Goal: Check status: Check status

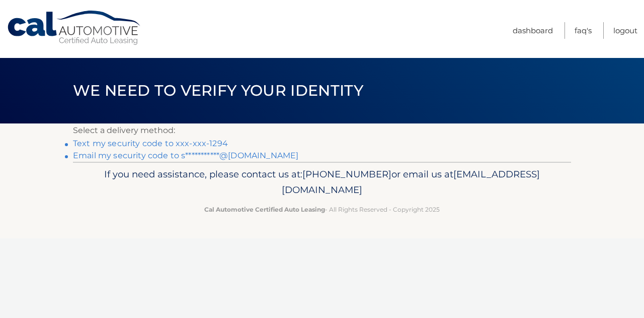
click at [170, 143] on link "Text my security code to xxx-xxx-1294" at bounding box center [150, 143] width 155 height 10
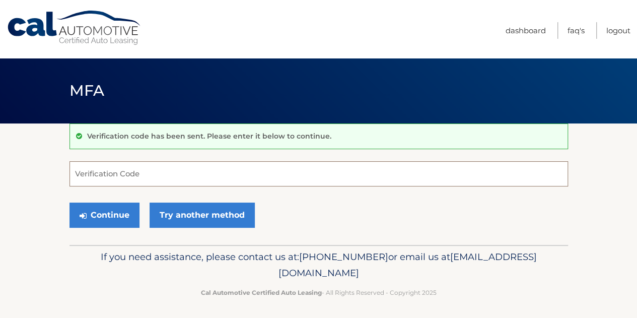
click at [169, 168] on input "Verification Code" at bounding box center [318, 173] width 498 height 25
type input "114310"
click at [69, 202] on button "Continue" at bounding box center [104, 214] width 70 height 25
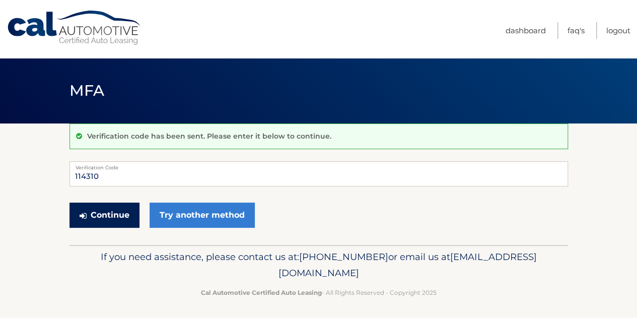
click at [108, 212] on button "Continue" at bounding box center [104, 214] width 70 height 25
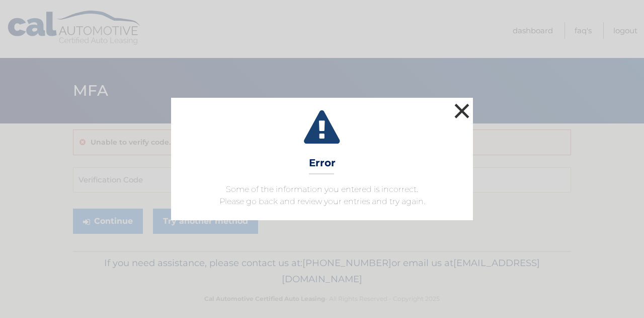
click at [461, 104] on button "×" at bounding box center [462, 111] width 20 height 20
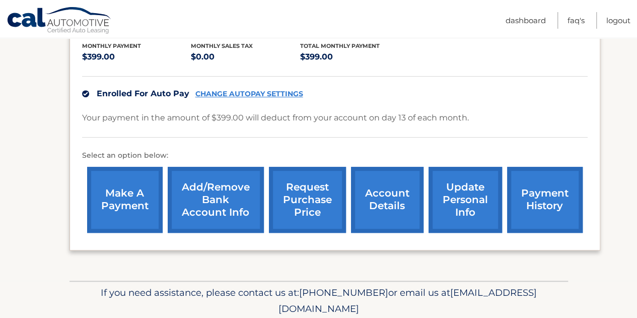
scroll to position [232, 0]
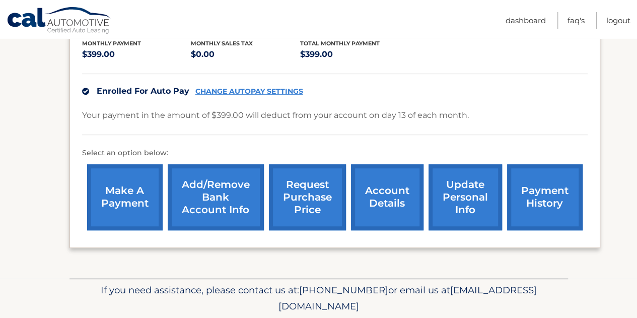
click at [547, 183] on link "payment history" at bounding box center [544, 197] width 75 height 66
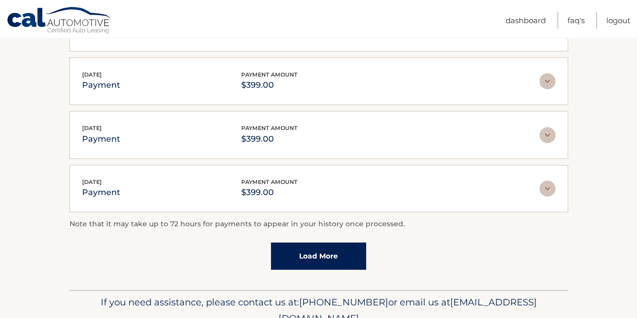
scroll to position [340, 0]
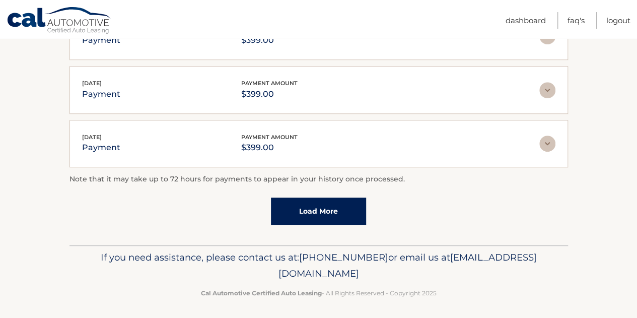
click at [324, 203] on link "Load More" at bounding box center [318, 210] width 95 height 27
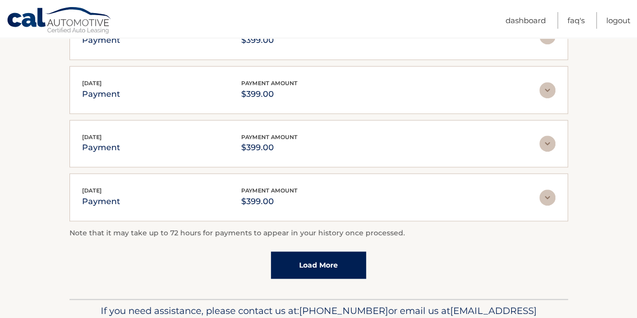
scroll to position [358, 0]
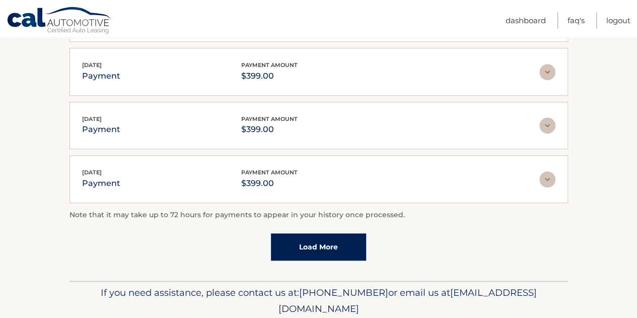
click at [310, 242] on link "Load More" at bounding box center [318, 246] width 95 height 27
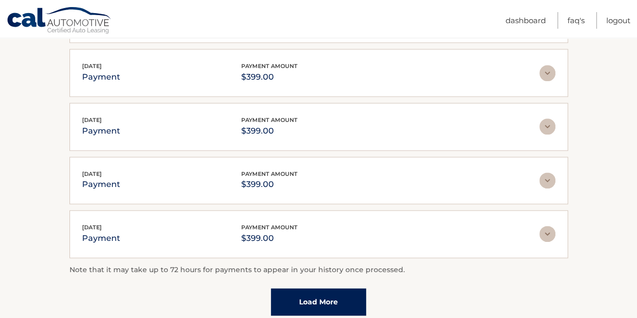
scroll to position [572, 0]
click at [314, 298] on link "Load More" at bounding box center [318, 301] width 95 height 27
click at [313, 292] on link "Load More" at bounding box center [318, 301] width 95 height 27
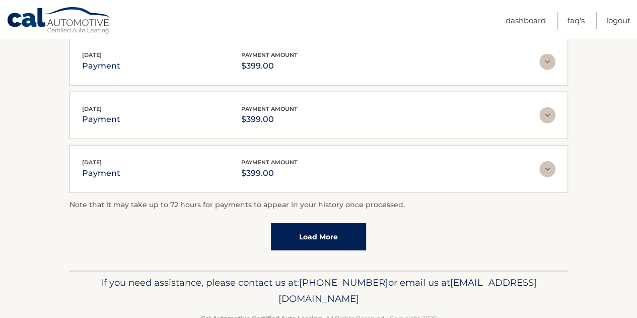
scroll to position [1174, 0]
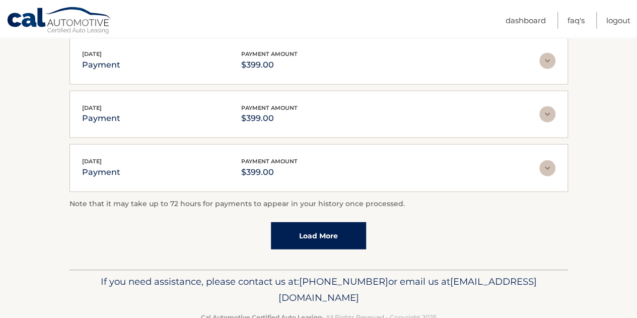
click at [332, 227] on link "Load More" at bounding box center [318, 235] width 95 height 27
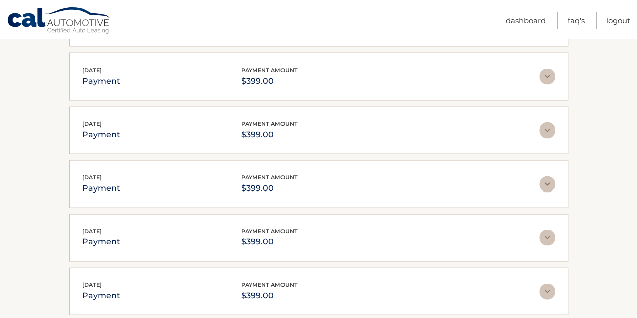
scroll to position [943, 0]
click at [549, 177] on img at bounding box center [547, 185] width 16 height 16
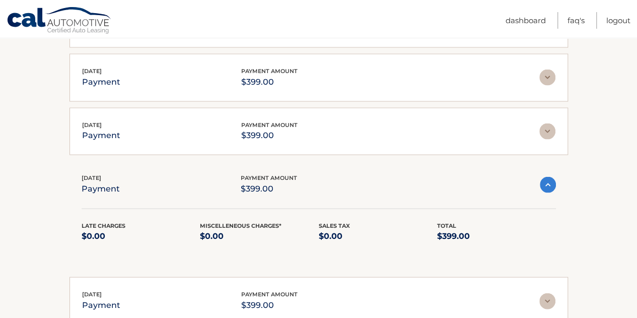
click at [549, 176] on img at bounding box center [548, 184] width 16 height 16
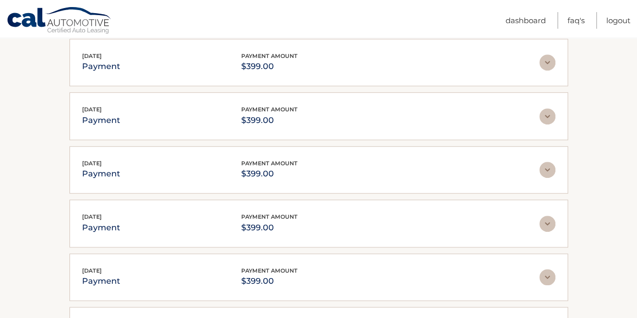
scroll to position [0, 0]
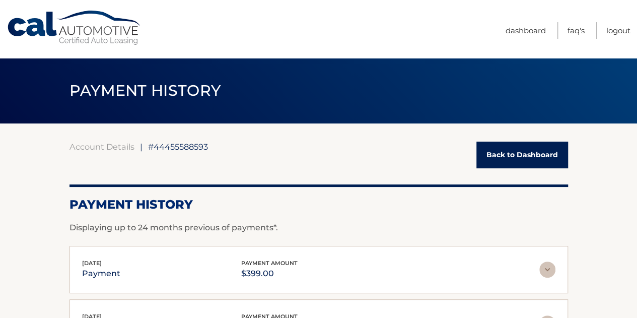
click at [510, 155] on link "Back to Dashboard" at bounding box center [522, 154] width 92 height 27
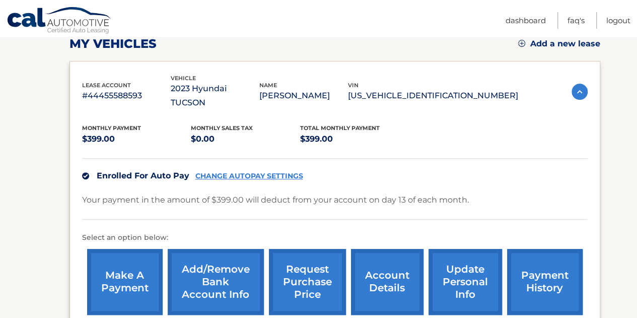
scroll to position [253, 0]
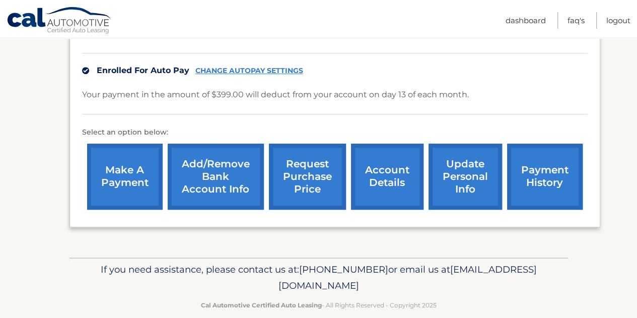
click at [389, 166] on link "account details" at bounding box center [387, 176] width 72 height 66
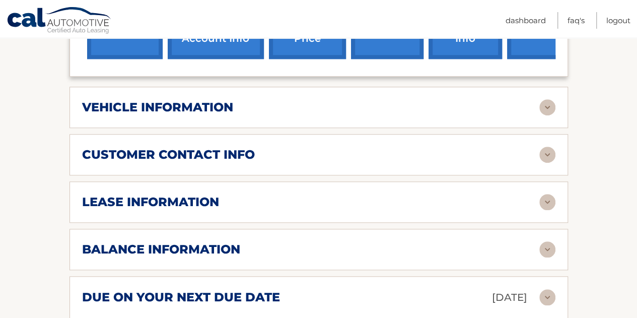
scroll to position [417, 0]
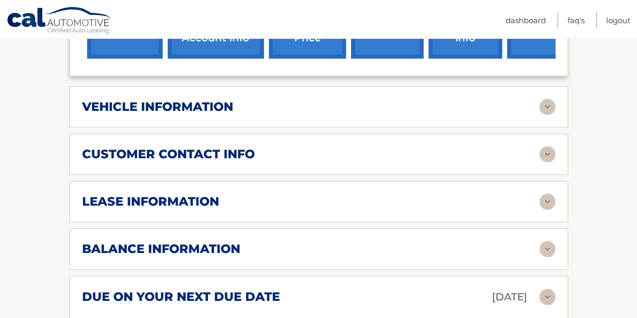
click at [542, 99] on img at bounding box center [547, 107] width 16 height 16
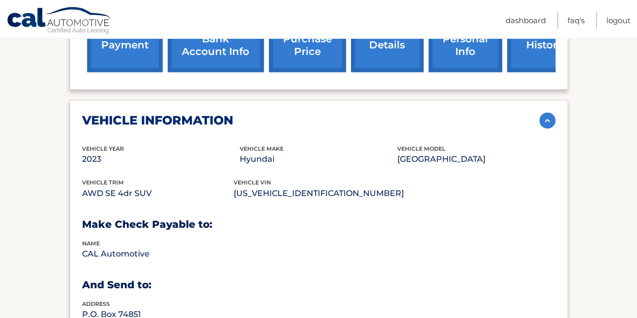
scroll to position [401, 0]
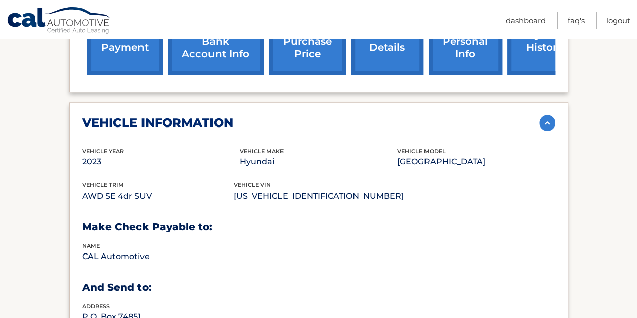
click at [547, 115] on img at bounding box center [547, 123] width 16 height 16
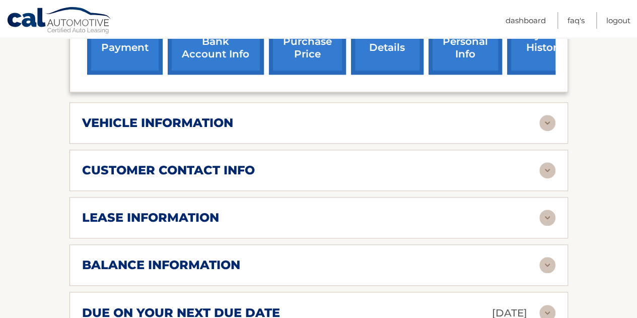
scroll to position [420, 0]
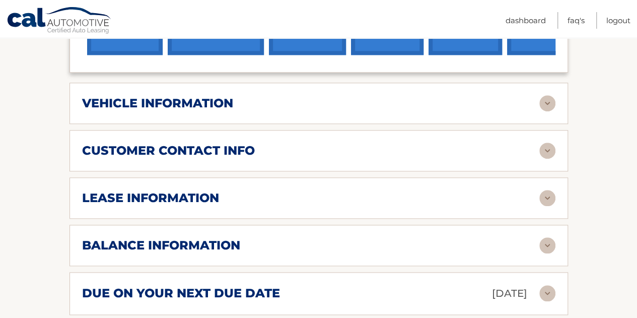
click at [542, 190] on img at bounding box center [547, 198] width 16 height 16
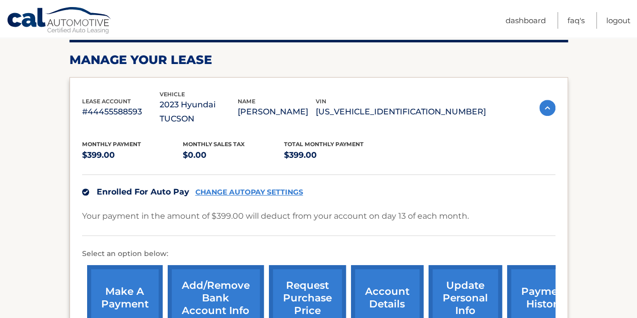
scroll to position [144, 0]
